Goal: Information Seeking & Learning: Learn about a topic

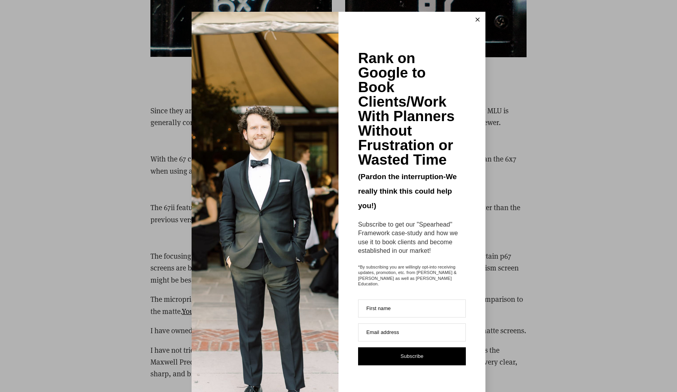
click at [472, 17] on button at bounding box center [477, 20] width 16 height 16
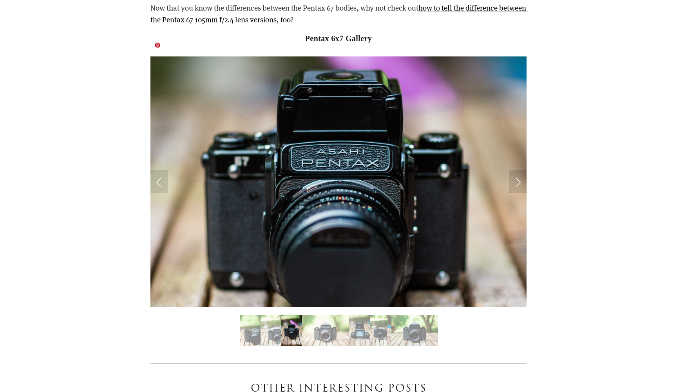
scroll to position [4026, 0]
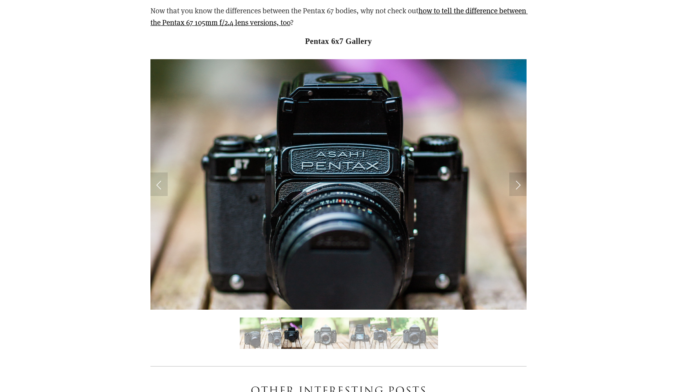
click at [357, 317] on img "Slide 5" at bounding box center [359, 332] width 21 height 31
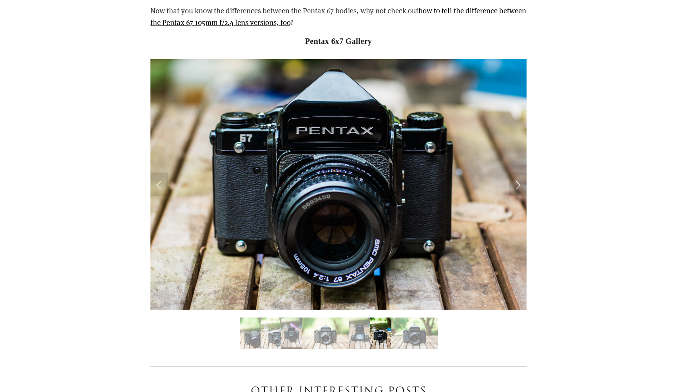
click at [361, 317] on img "Slide 5" at bounding box center [359, 332] width 21 height 31
click at [327, 317] on img "Slide 4" at bounding box center [325, 332] width 47 height 31
click at [324, 318] on img "Slide 4" at bounding box center [325, 332] width 47 height 31
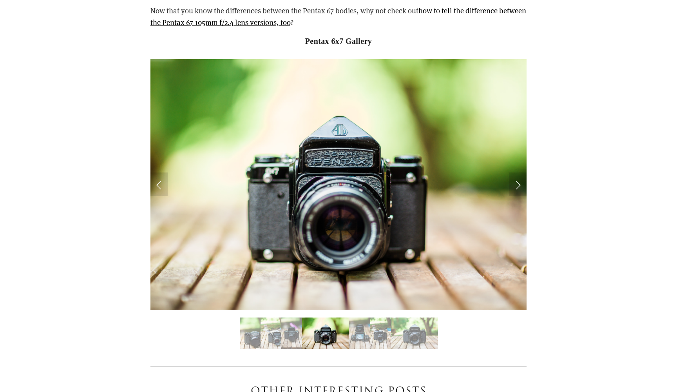
click at [298, 317] on img "Slide 3" at bounding box center [291, 332] width 21 height 31
click at [286, 317] on img "Slide 3" at bounding box center [291, 332] width 21 height 31
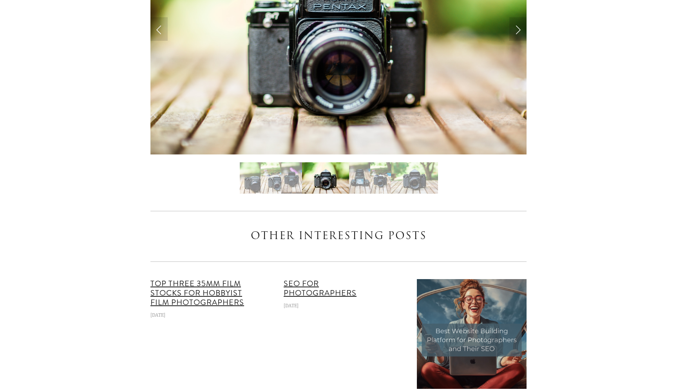
scroll to position [4190, 0]
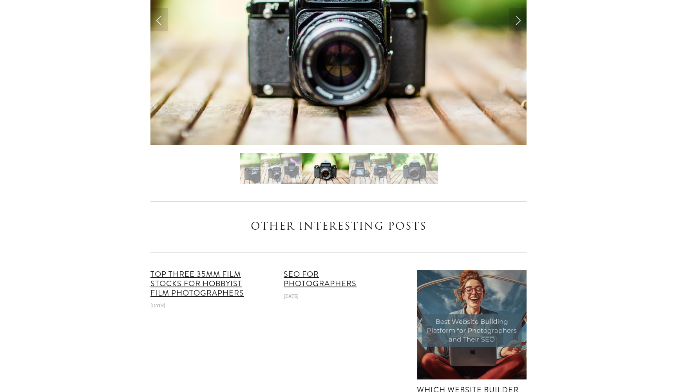
click at [352, 153] on img "Slide 5" at bounding box center [359, 168] width 21 height 31
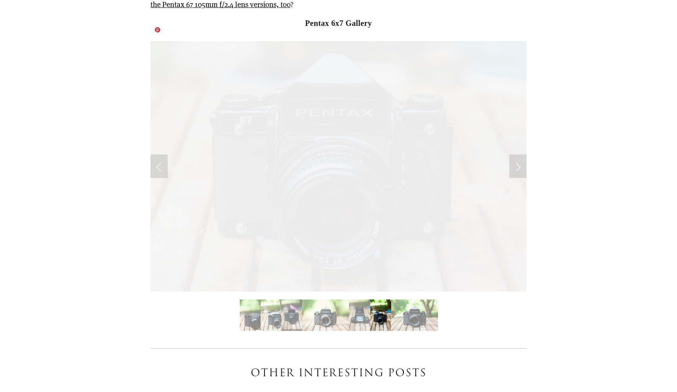
scroll to position [4037, 0]
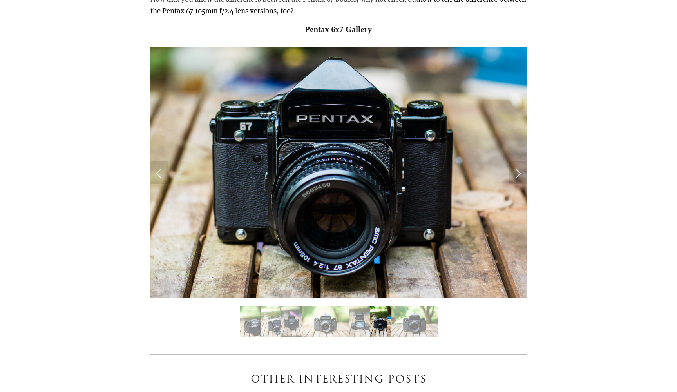
click at [414, 305] on img "Slide 7" at bounding box center [414, 320] width 47 height 31
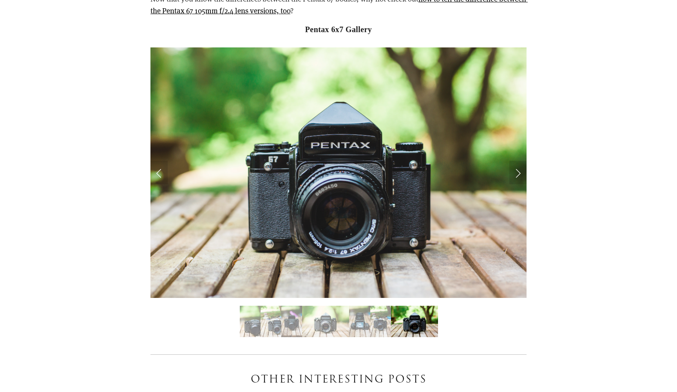
click at [393, 305] on img "Slide 7" at bounding box center [414, 320] width 47 height 31
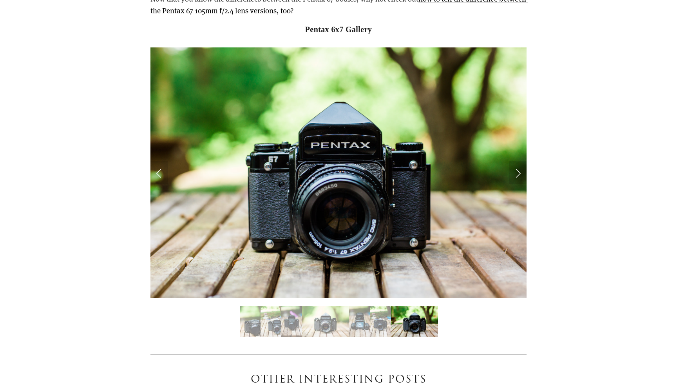
click at [375, 306] on img "Slide 6" at bounding box center [380, 320] width 21 height 31
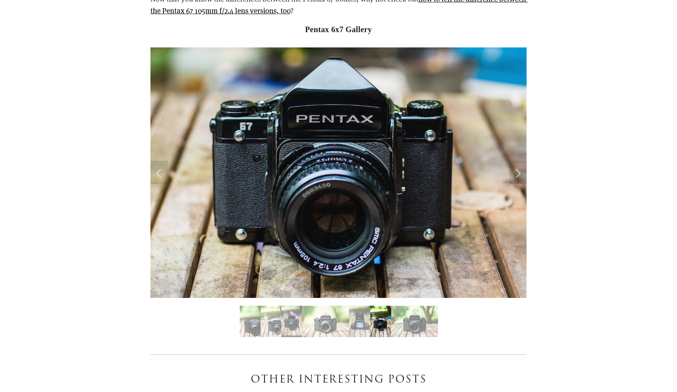
click at [360, 305] on img "Slide 5" at bounding box center [359, 320] width 21 height 31
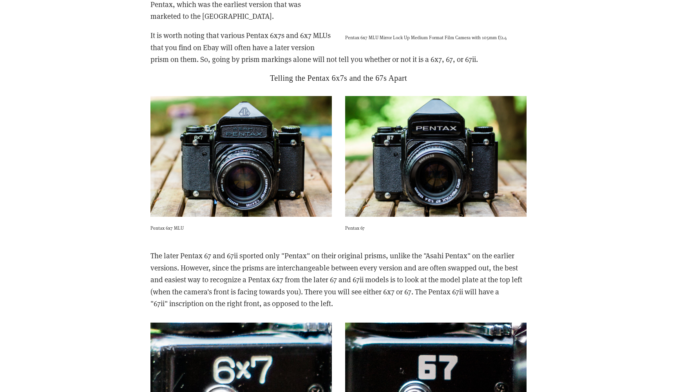
scroll to position [1772, 0]
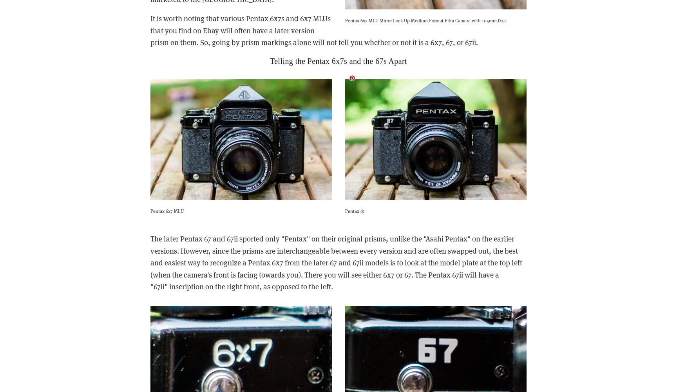
click at [427, 155] on img at bounding box center [435, 139] width 181 height 121
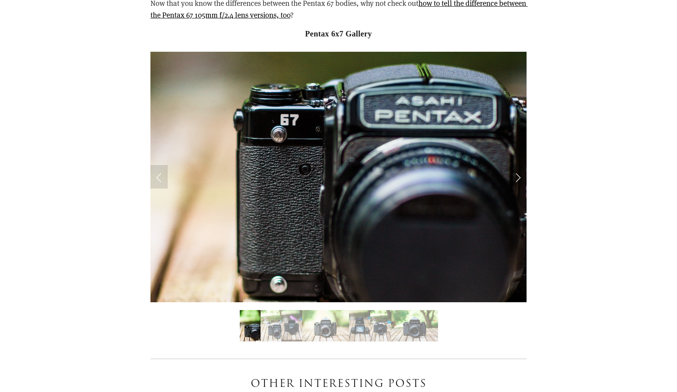
scroll to position [0, 0]
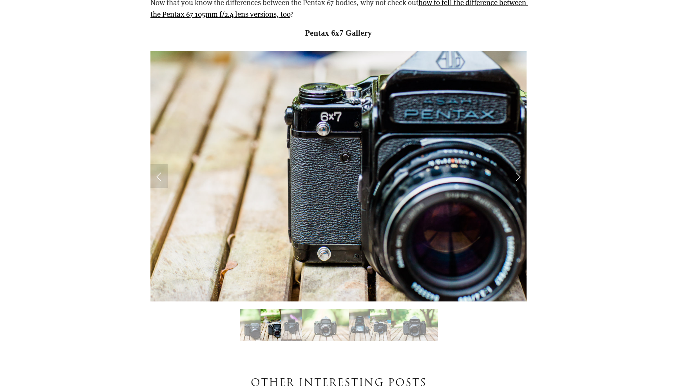
click at [287, 310] on img "Slide 3" at bounding box center [291, 324] width 21 height 31
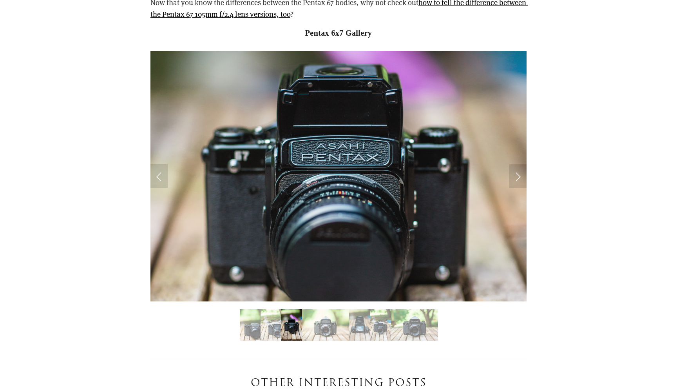
click at [274, 309] on img "Slide 2" at bounding box center [270, 324] width 21 height 31
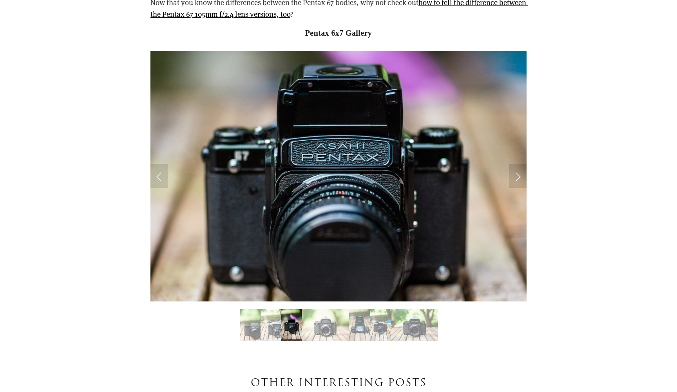
click at [258, 309] on img "Slide 1" at bounding box center [250, 324] width 21 height 31
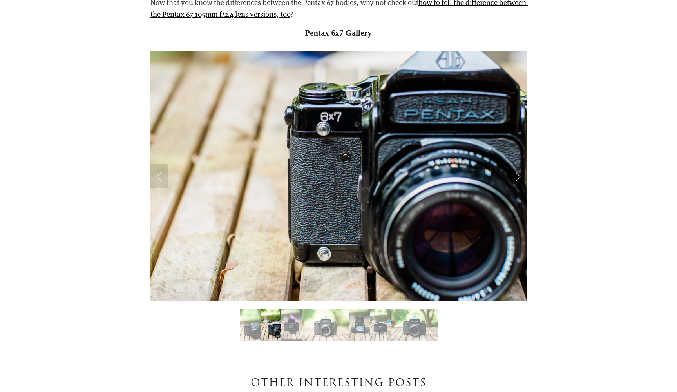
click at [246, 311] on img "Slide 1" at bounding box center [250, 324] width 21 height 31
